Goal: Task Accomplishment & Management: Complete application form

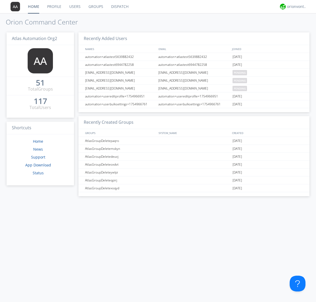
click at [74, 7] on link "Users" at bounding box center [74, 6] width 19 height 13
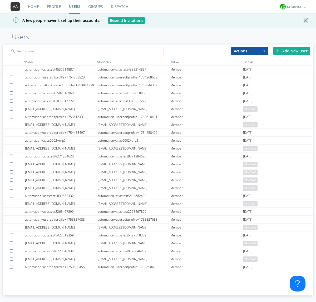
click at [292, 51] on div "Add New User" at bounding box center [291, 51] width 37 height 8
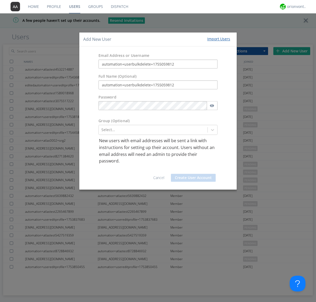
type input "automation+userbulkdelete+1755059812"
click at [193, 177] on button "Create User Account" at bounding box center [193, 178] width 45 height 8
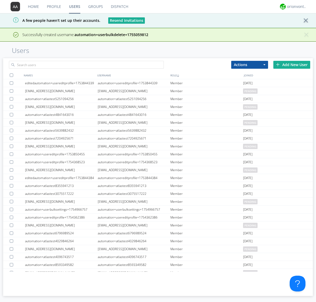
click at [292, 64] on div "Add New User" at bounding box center [291, 65] width 37 height 8
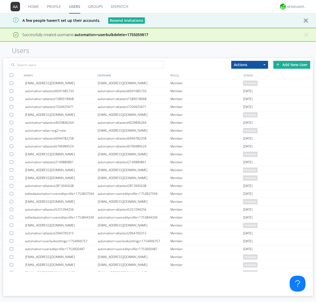
click at [292, 64] on div "Add New User" at bounding box center [291, 65] width 37 height 8
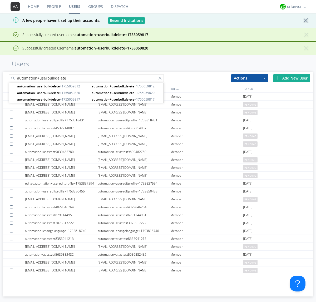
type input "automation+userbulkdelete"
